Goal: Entertainment & Leisure: Consume media (video, audio)

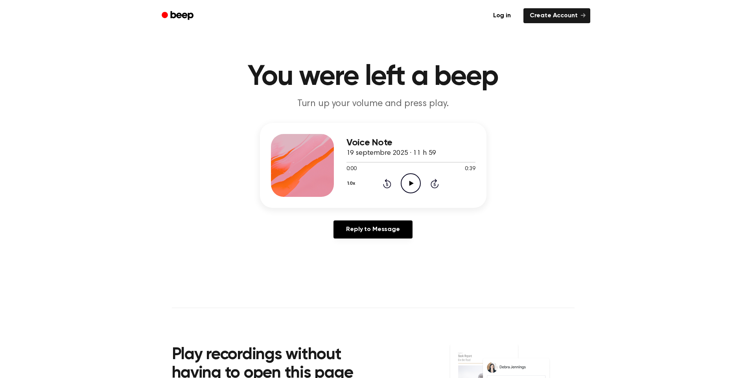
click at [409, 188] on icon "Play Audio" at bounding box center [411, 183] width 20 height 20
click at [409, 186] on icon "Pause Audio" at bounding box center [411, 183] width 20 height 20
drag, startPoint x: 554, startPoint y: 242, endPoint x: 506, endPoint y: 236, distance: 47.6
click at [554, 242] on div "Voice Note 19 septembre 2025 · 11 h 59 0:00 0:39 Your browser does not support …" at bounding box center [372, 184] width 727 height 122
click at [408, 182] on icon "Play Audio" at bounding box center [411, 183] width 20 height 20
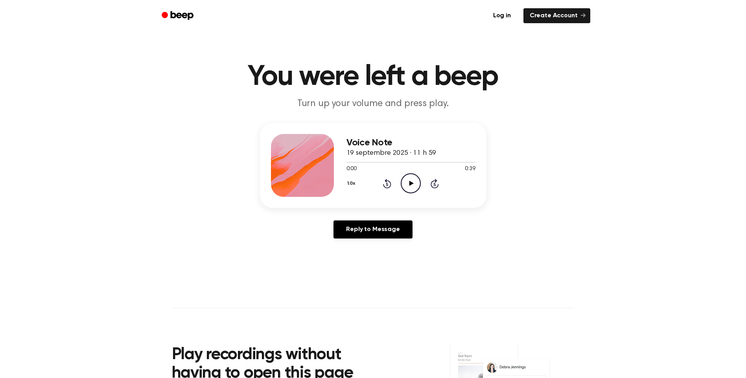
click at [414, 187] on icon "Play Audio" at bounding box center [411, 183] width 20 height 20
click at [370, 163] on div at bounding box center [410, 162] width 129 height 6
click at [357, 162] on div at bounding box center [393, 162] width 94 height 1
click at [357, 162] on div at bounding box center [410, 162] width 129 height 1
click at [407, 181] on icon "Play Audio" at bounding box center [411, 183] width 20 height 20
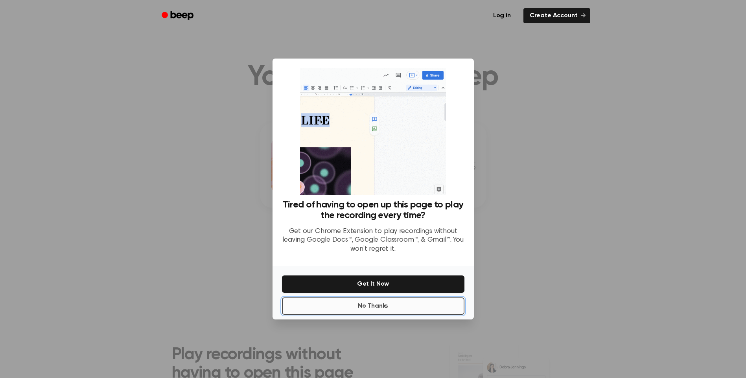
click at [376, 307] on button "No Thanks" at bounding box center [373, 306] width 182 height 17
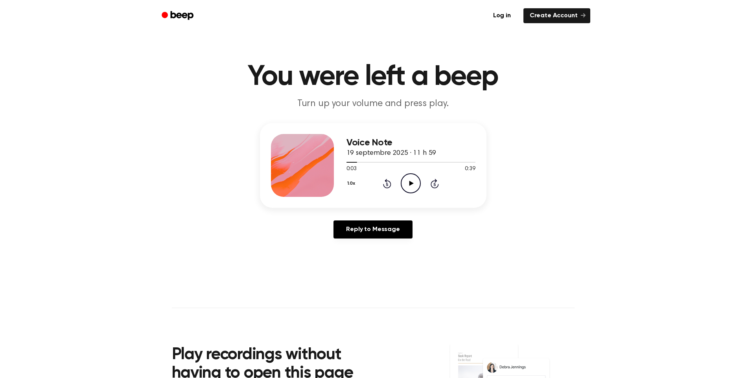
click at [415, 175] on circle at bounding box center [410, 183] width 19 height 19
click at [408, 186] on icon "Play Audio" at bounding box center [411, 183] width 20 height 20
click at [409, 184] on icon "Play Audio" at bounding box center [411, 183] width 20 height 20
